Goal: Task Accomplishment & Management: Complete application form

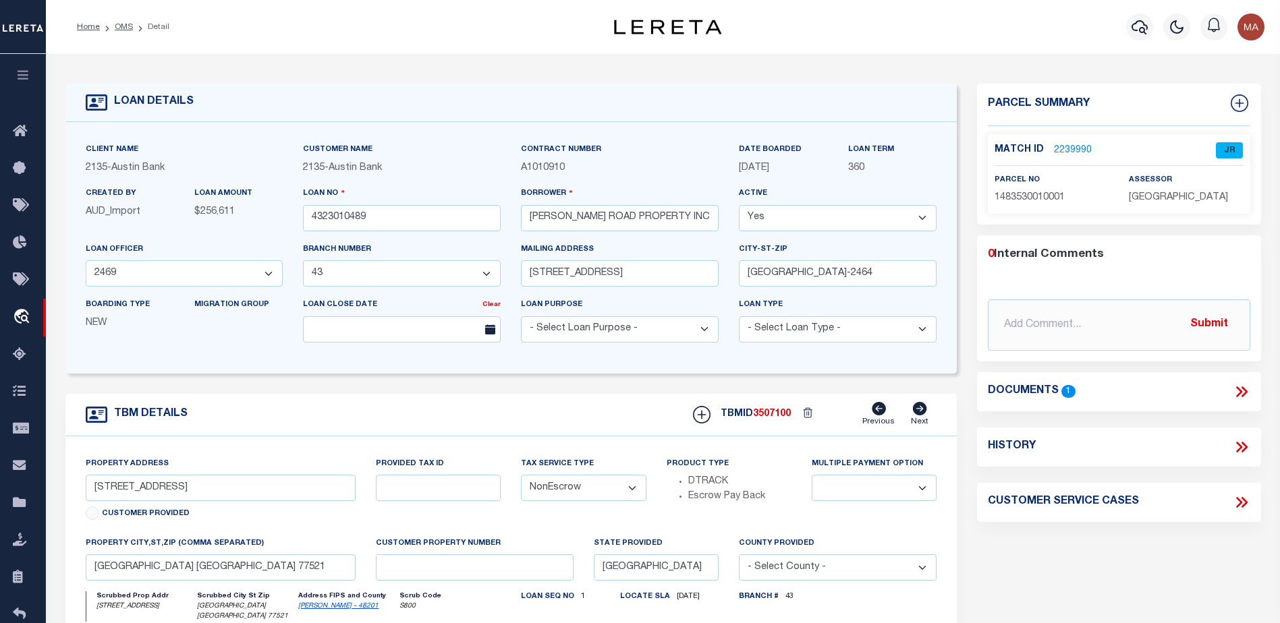
select select "200"
select select "43994"
select select "4848"
select select "NonEscrow"
click at [125, 26] on link "OMS" at bounding box center [124, 27] width 18 height 8
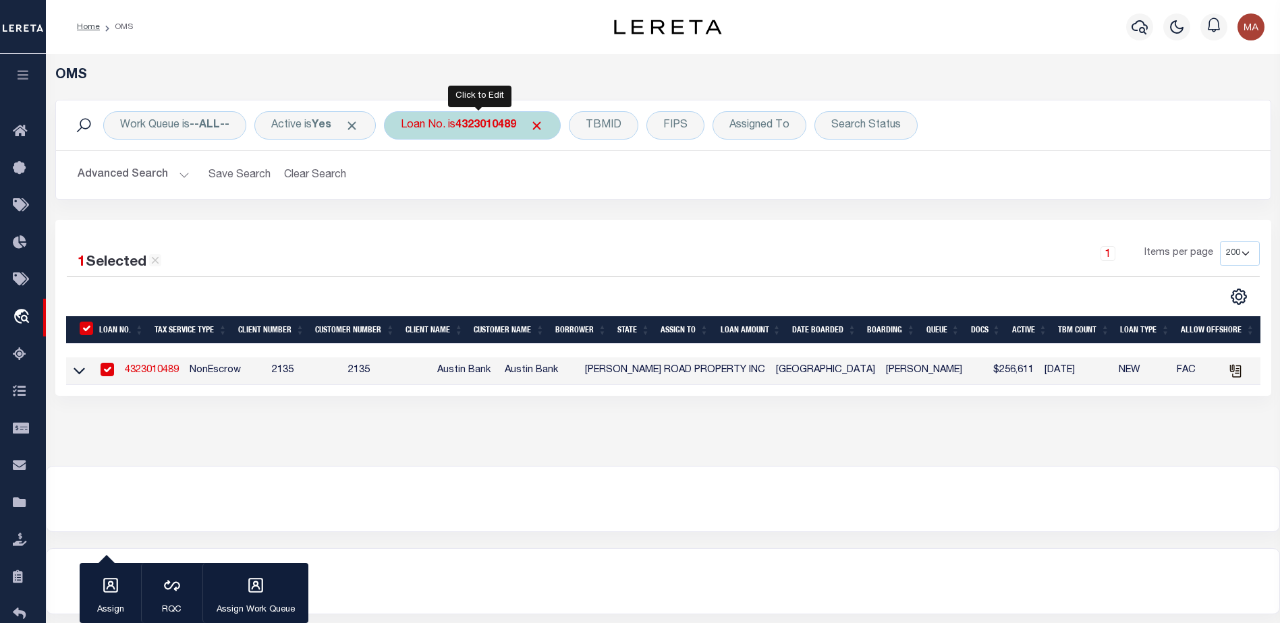
click at [457, 132] on div "Loan No. is 4323010489" at bounding box center [472, 125] width 177 height 28
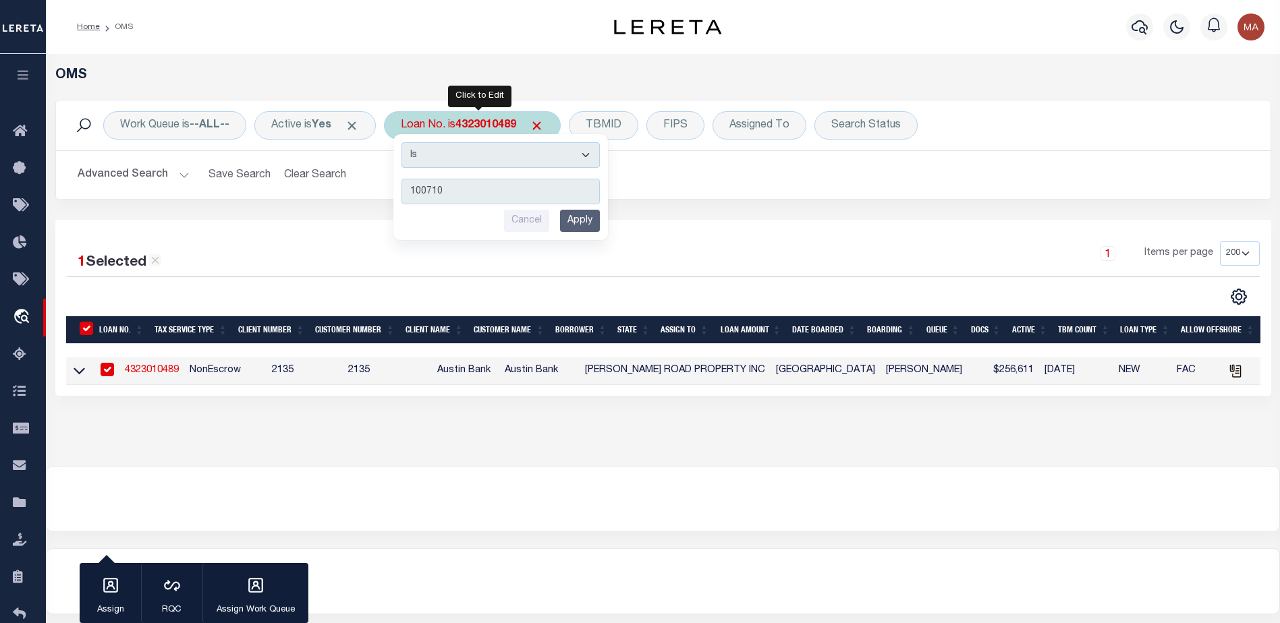
type input "100710"
click at [592, 223] on input "Apply" at bounding box center [580, 221] width 40 height 22
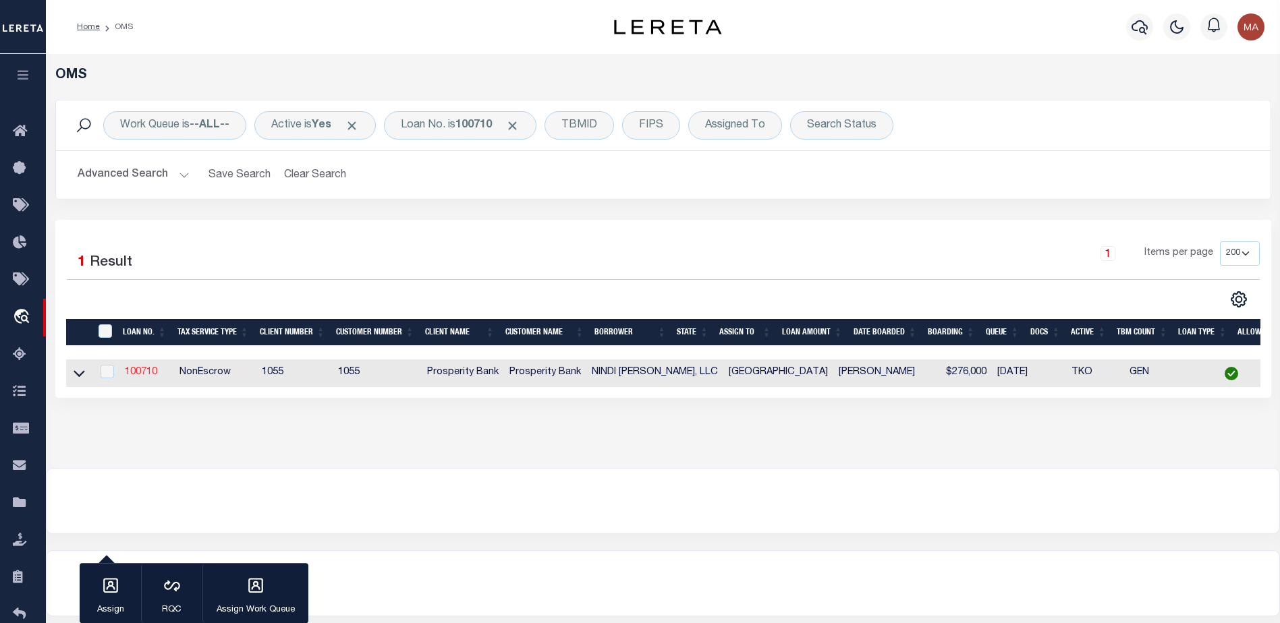
click at [142, 373] on link "100710" at bounding box center [141, 372] width 32 height 9
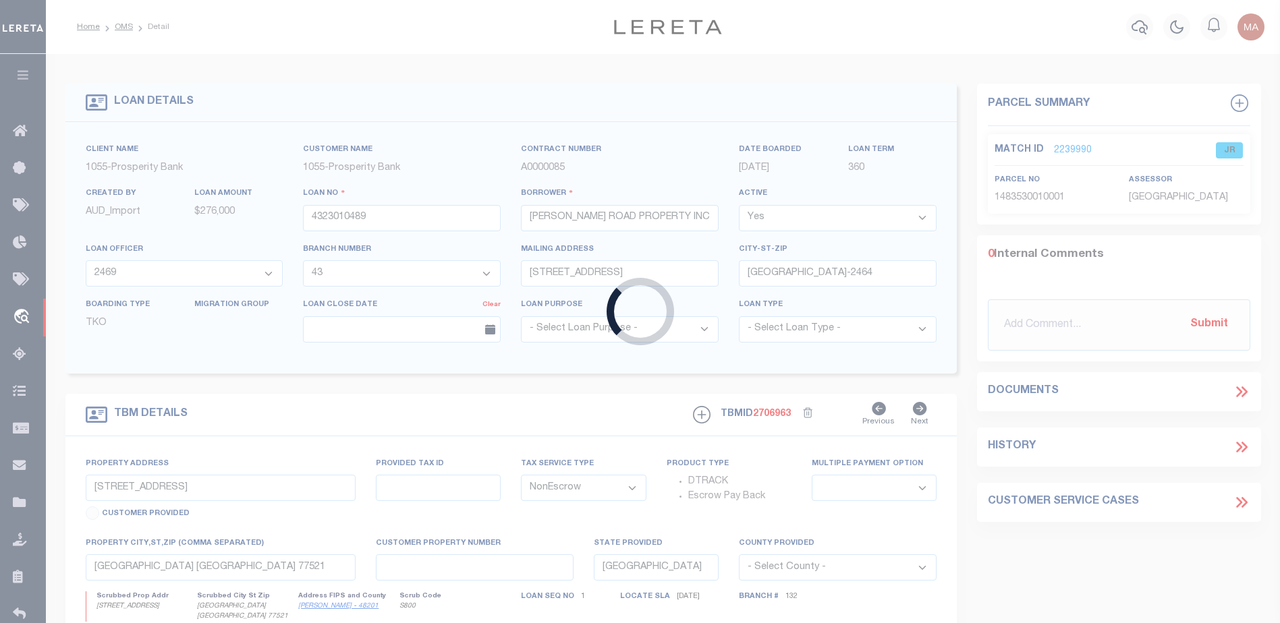
type input "100710"
type input "NINDI [PERSON_NAME], LLC"
select select
type input "[STREET_ADDRESS]"
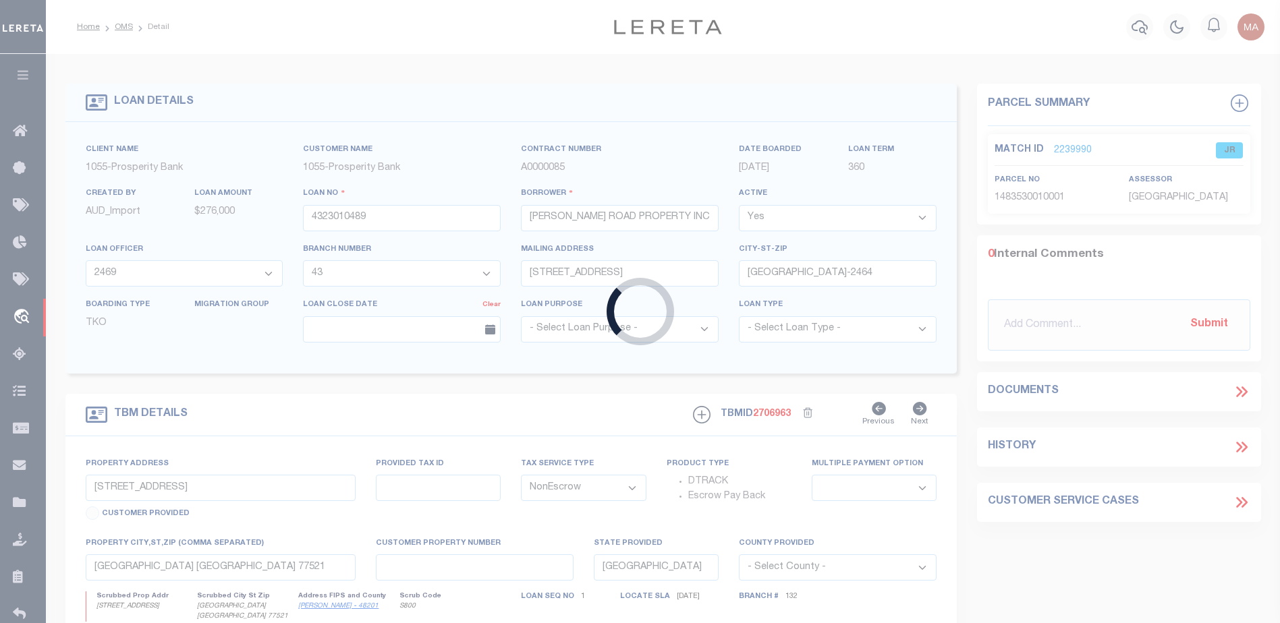
type input "[GEOGRAPHIC_DATA]"
select select "400"
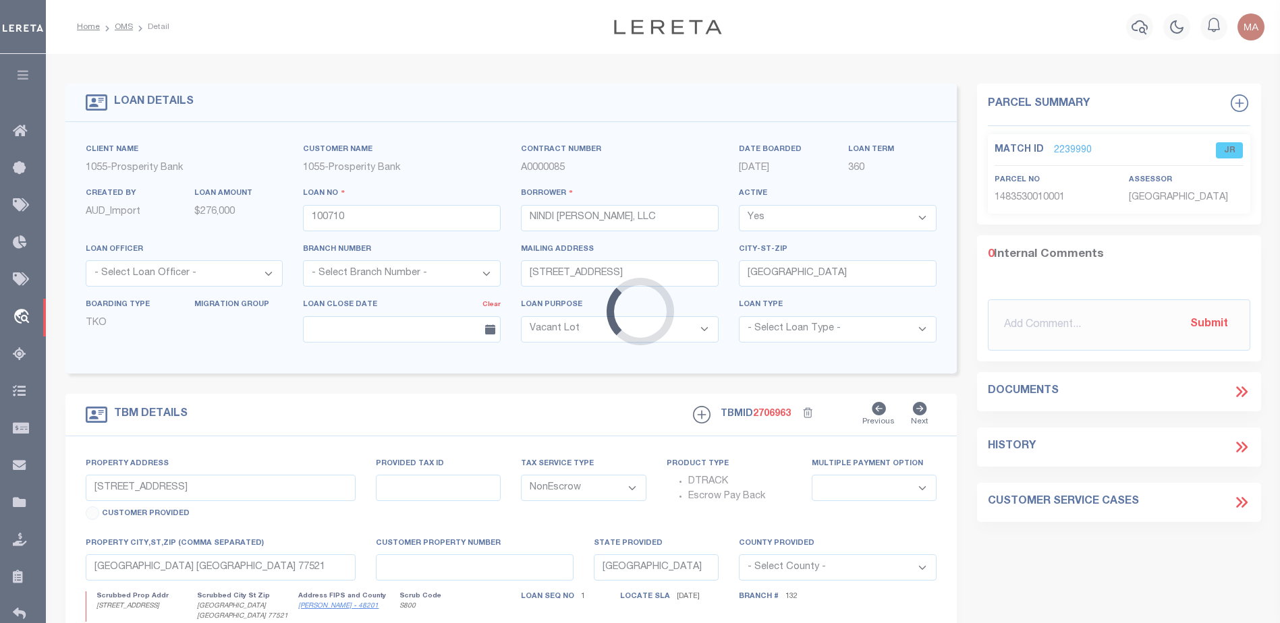
select select "10397"
select select "3978"
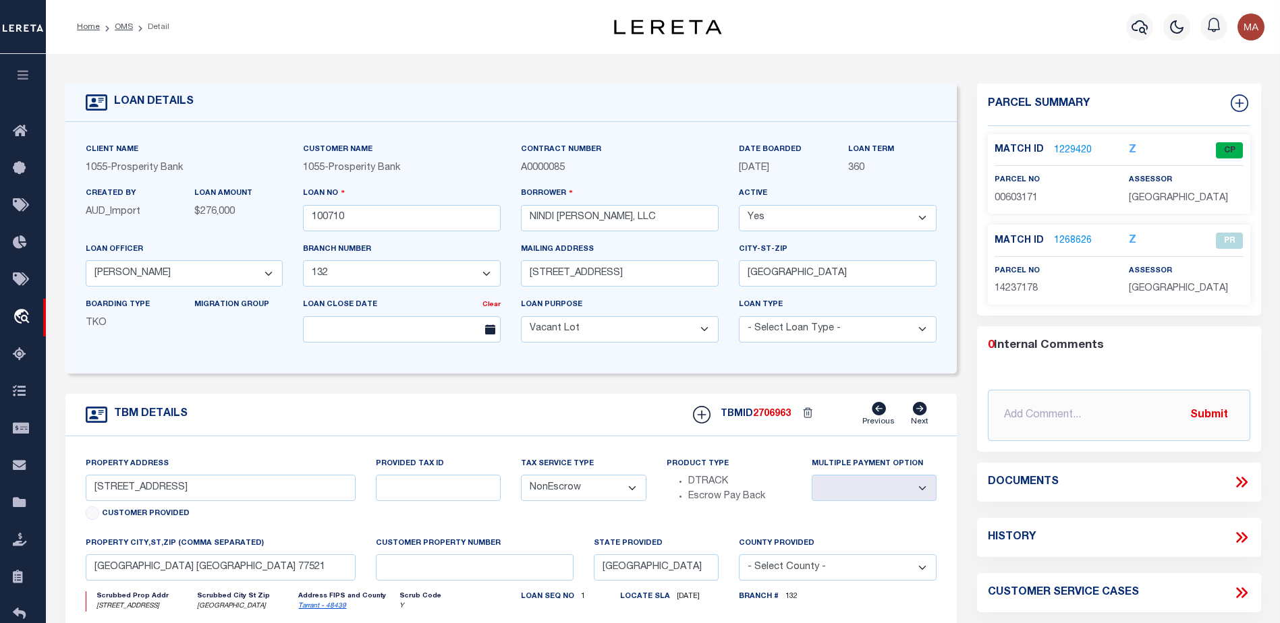
type input "[STREET_ADDRESS]"
select select
type input "[GEOGRAPHIC_DATA]"
type input "1"
type textarea "[STREET_ADDRESS] LOT 35 BLK A [GEOGRAPHIC_DATA] ADDITION PHASE 1 CITY OF [GEOGR…"
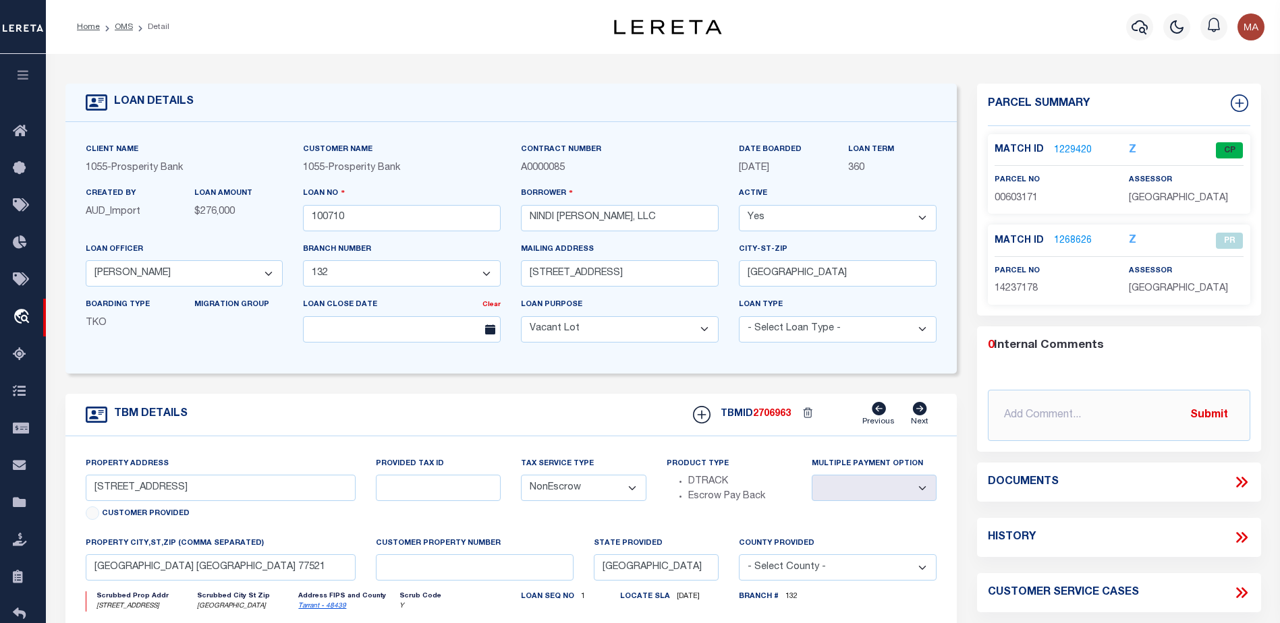
type textarea "1 OF 1"
click at [1062, 148] on link "1229420" at bounding box center [1073, 151] width 38 height 14
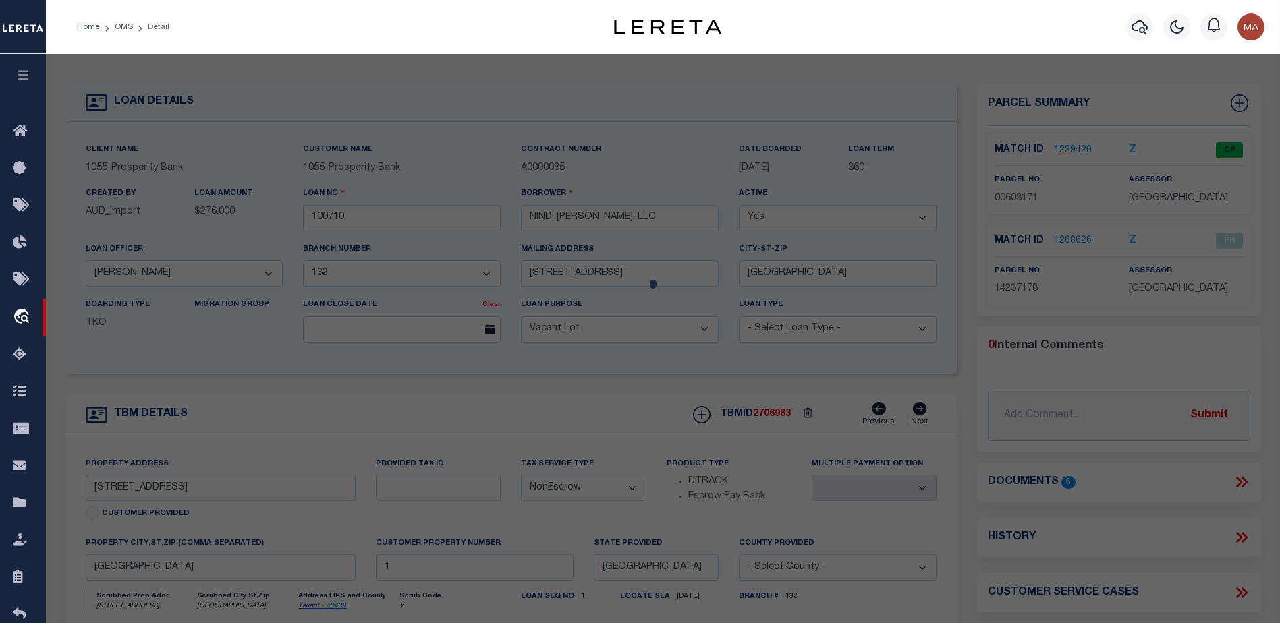
select select "AS"
select select
checkbox input "false"
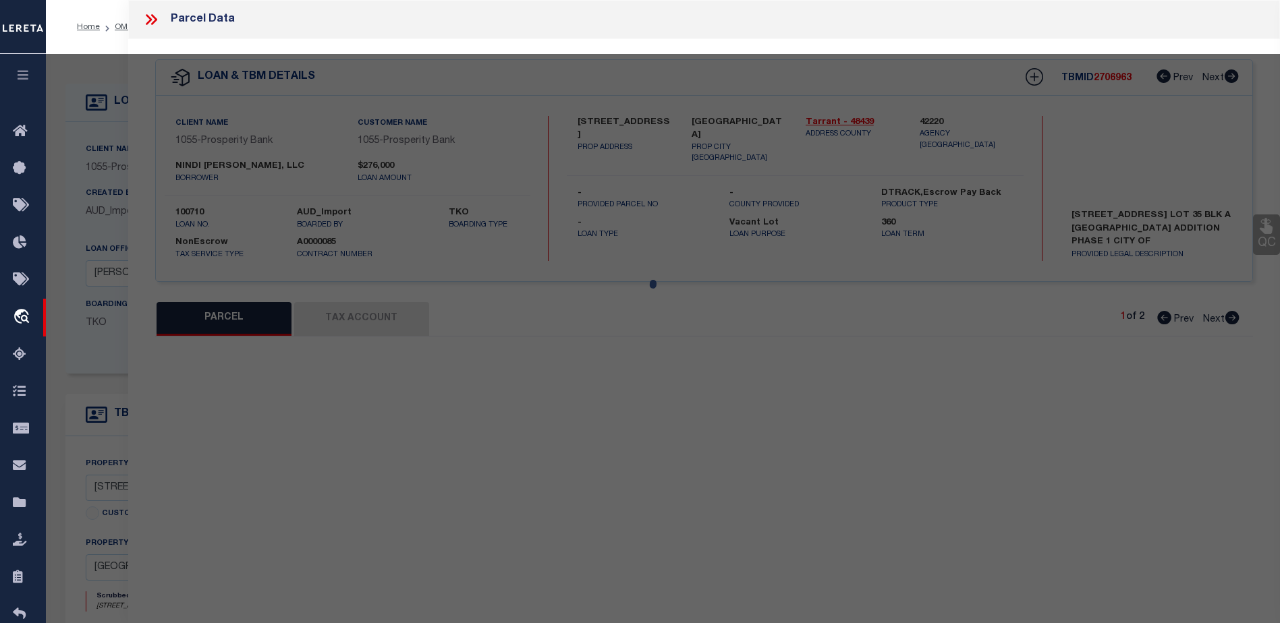
select select "CP"
type input "NINDI [PERSON_NAME] LLC"
select select
type input "[STREET_ADDRESS]"
checkbox input "false"
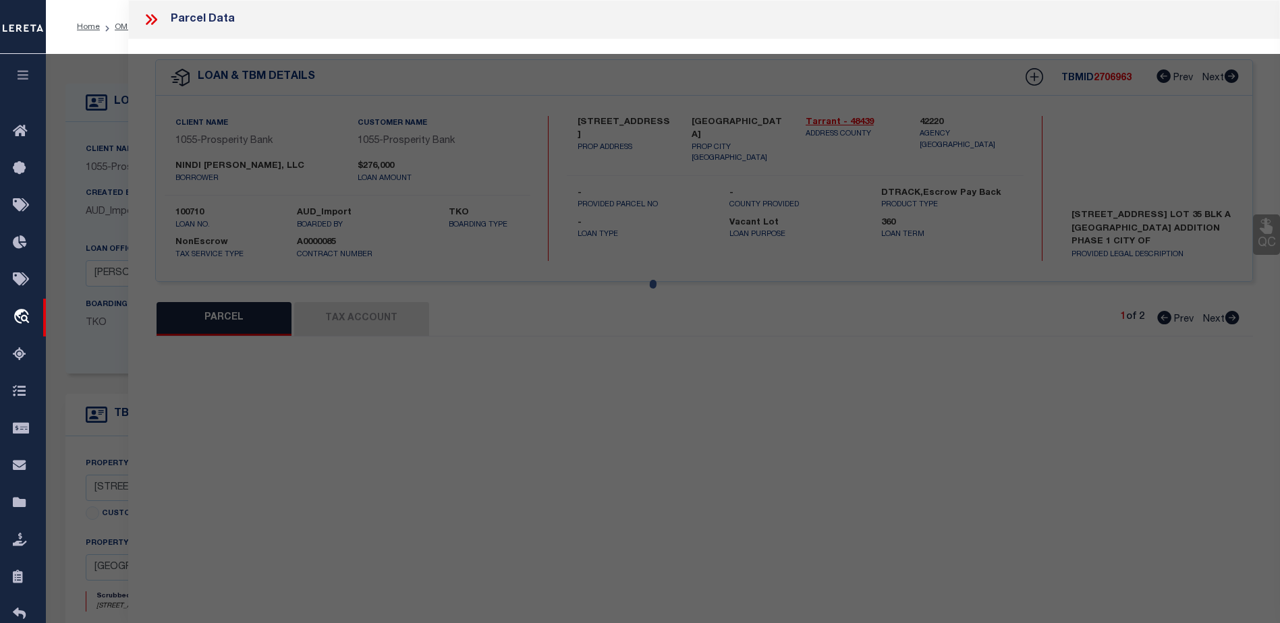
type input "[GEOGRAPHIC_DATA]"
type textarea "[GEOGRAPHIC_DATA] ADDITION Block A Lot 35"
type textarea "Tax ID Special Project"
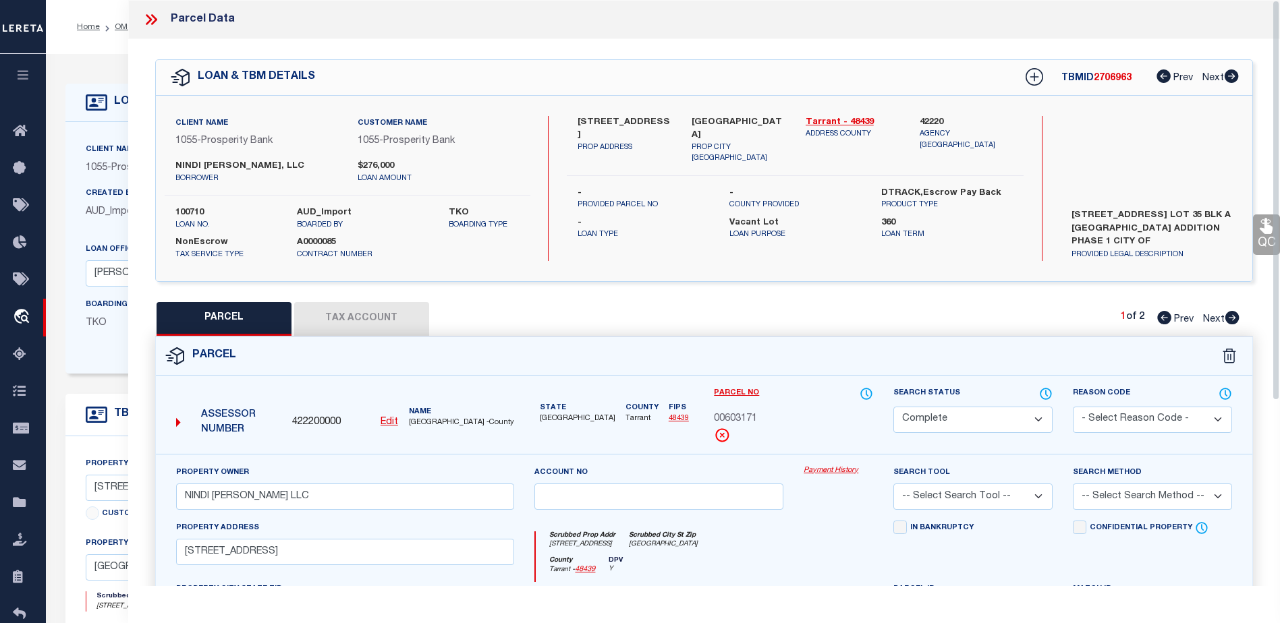
click at [386, 324] on button "Tax Account" at bounding box center [361, 319] width 135 height 34
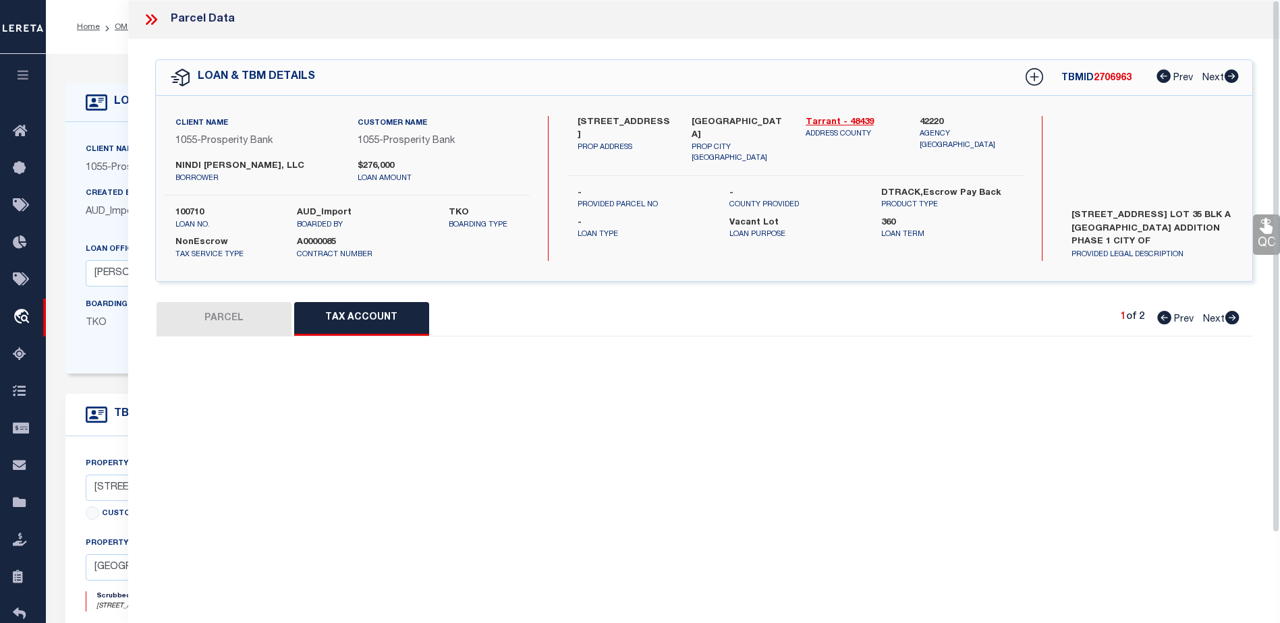
select select "100"
